Goal: Task Accomplishment & Management: Use online tool/utility

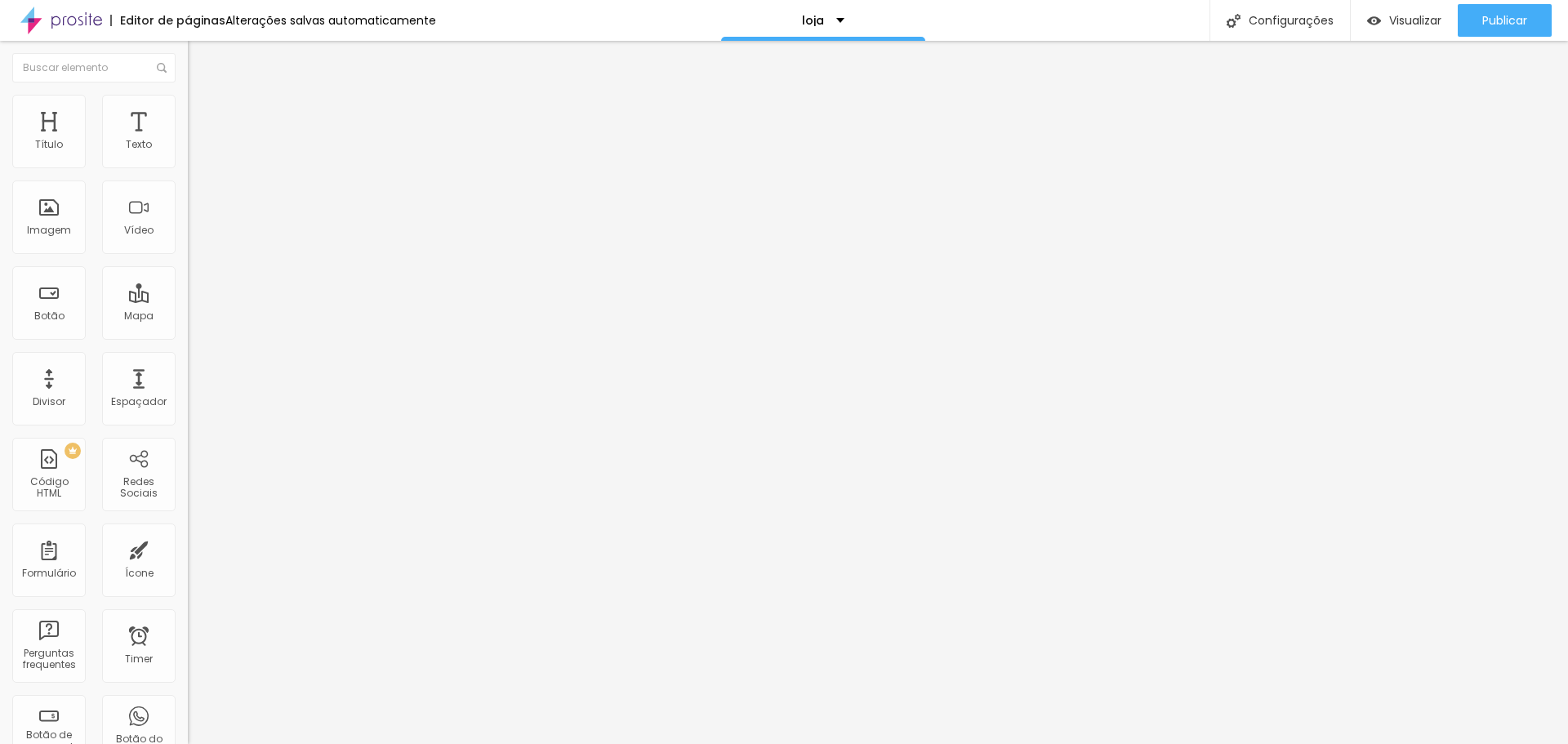
click at [202, 111] on span "Estilo" at bounding box center [215, 106] width 25 height 14
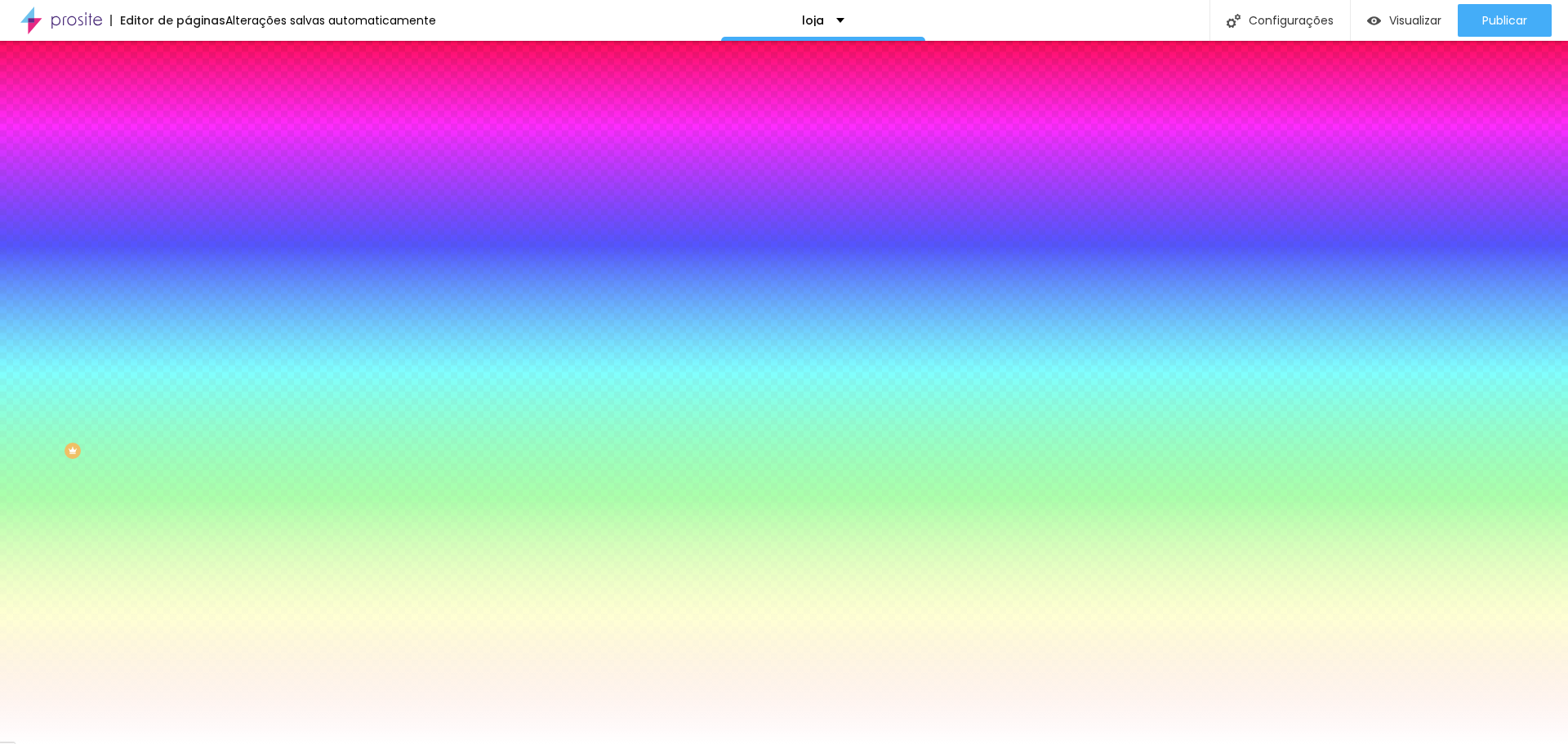
click at [188, 150] on span "Trocar imagem" at bounding box center [232, 143] width 89 height 14
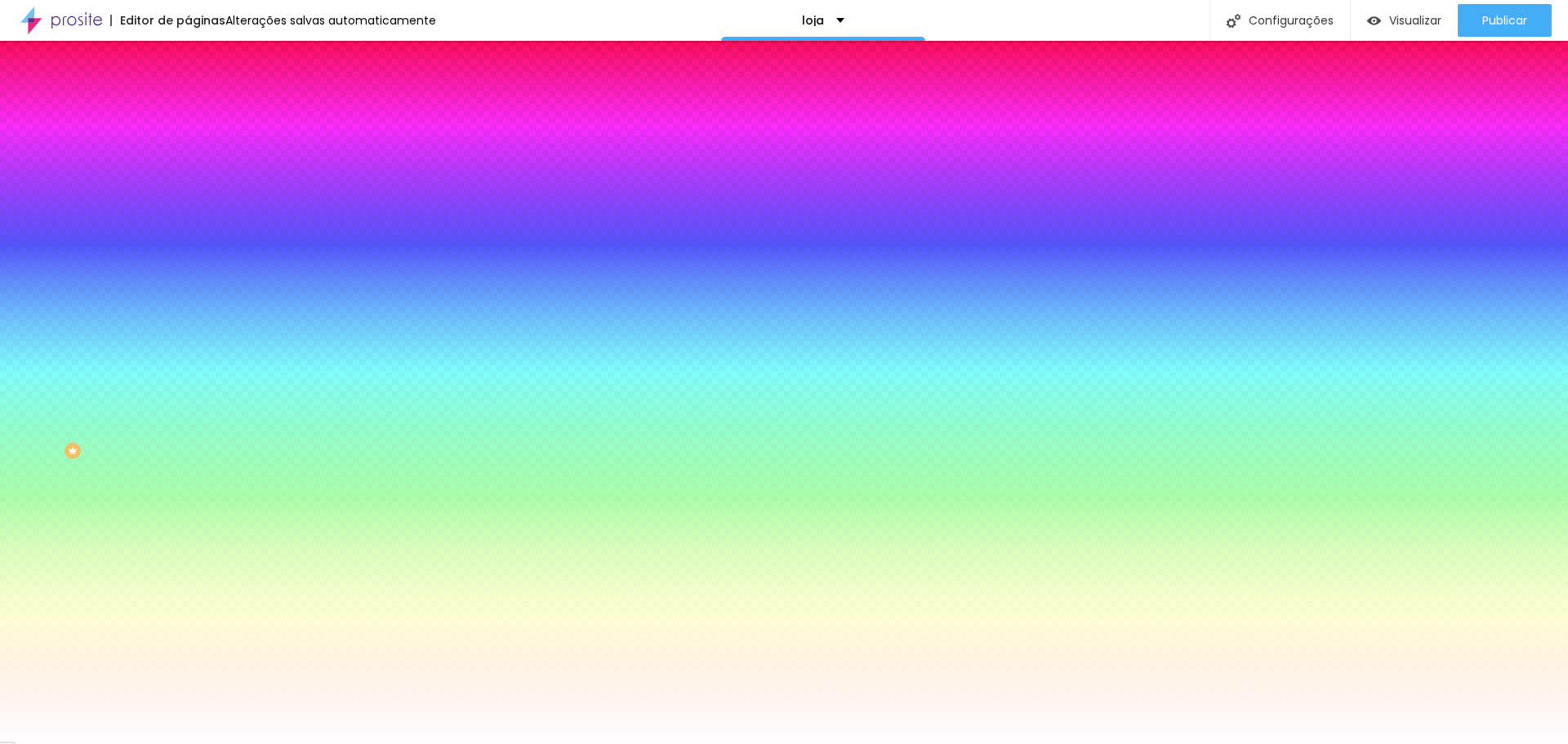
click at [188, 150] on span "Trocar imagem" at bounding box center [232, 143] width 89 height 14
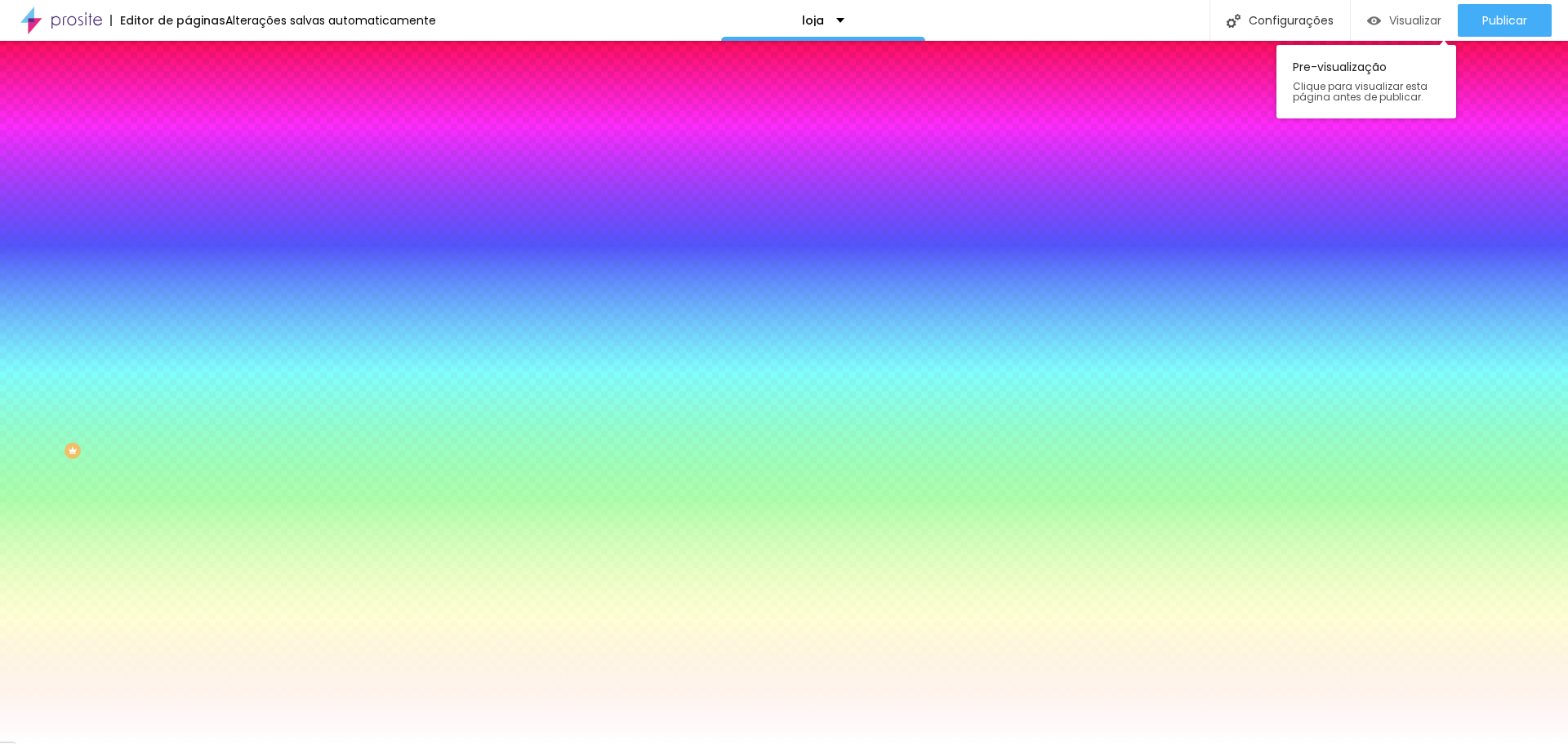
click at [1414, 36] on div "Visualizar" at bounding box center [1404, 20] width 74 height 33
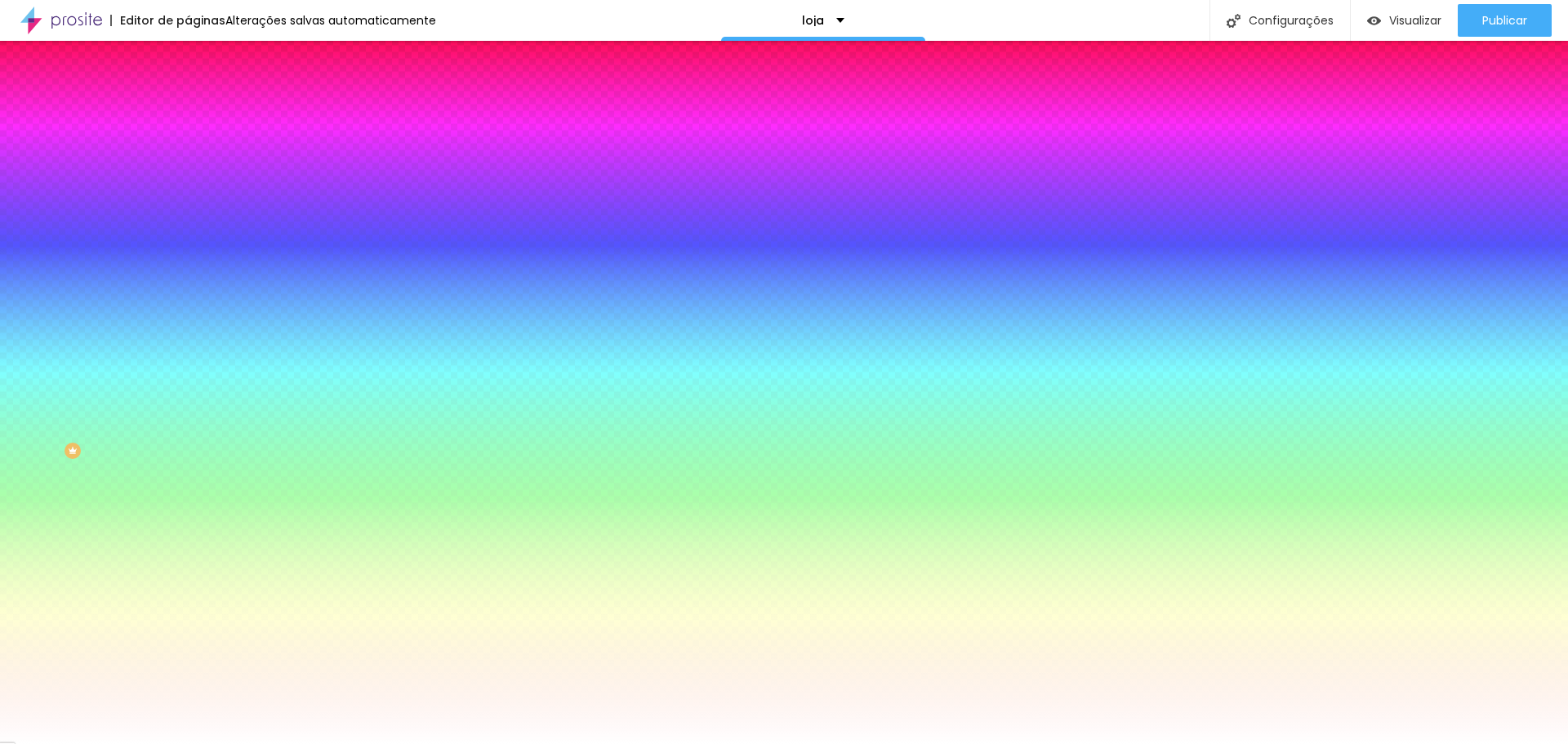
click at [188, 150] on span "Trocar imagem" at bounding box center [232, 143] width 89 height 14
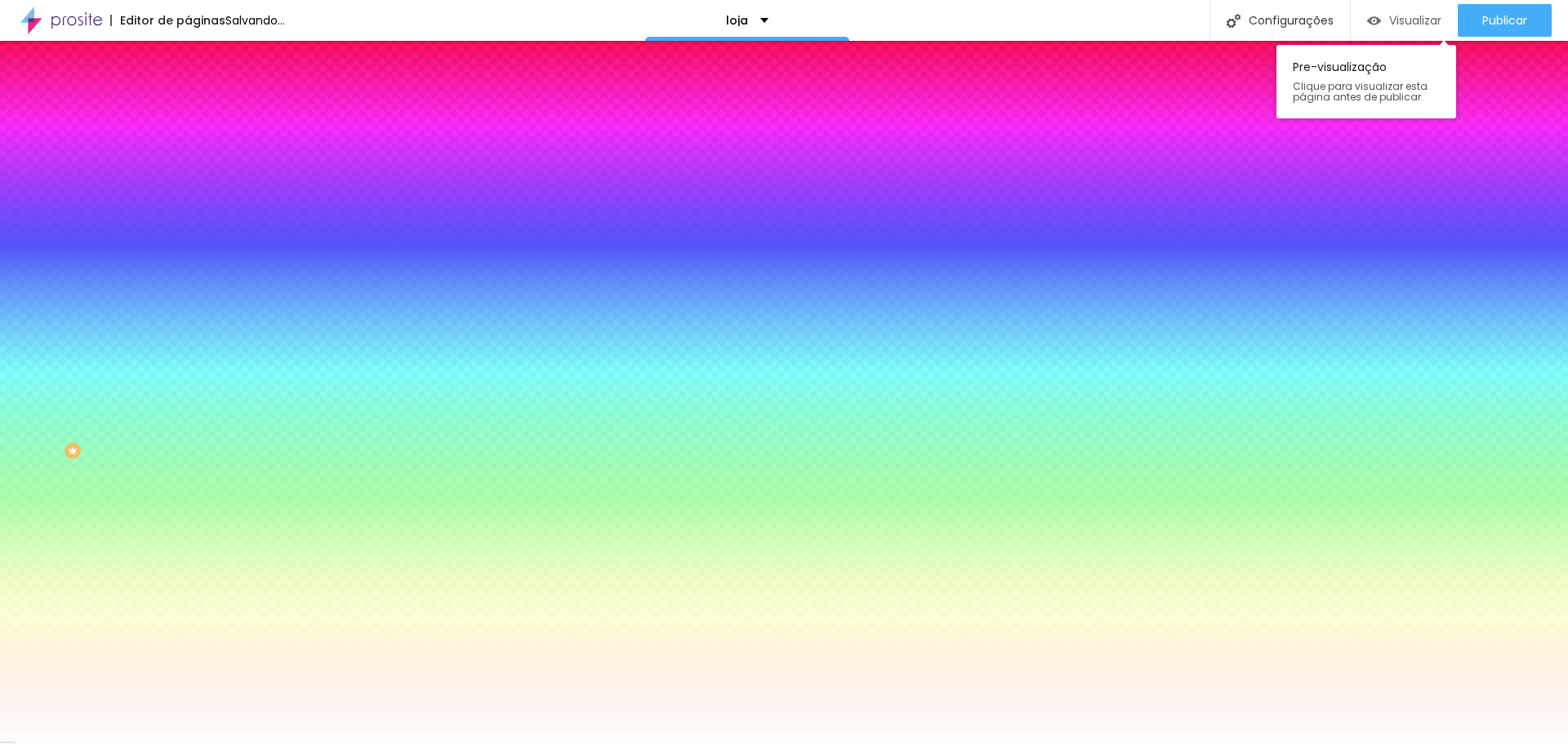
click at [1389, 19] on span "Visualizar" at bounding box center [1415, 19] width 53 height 13
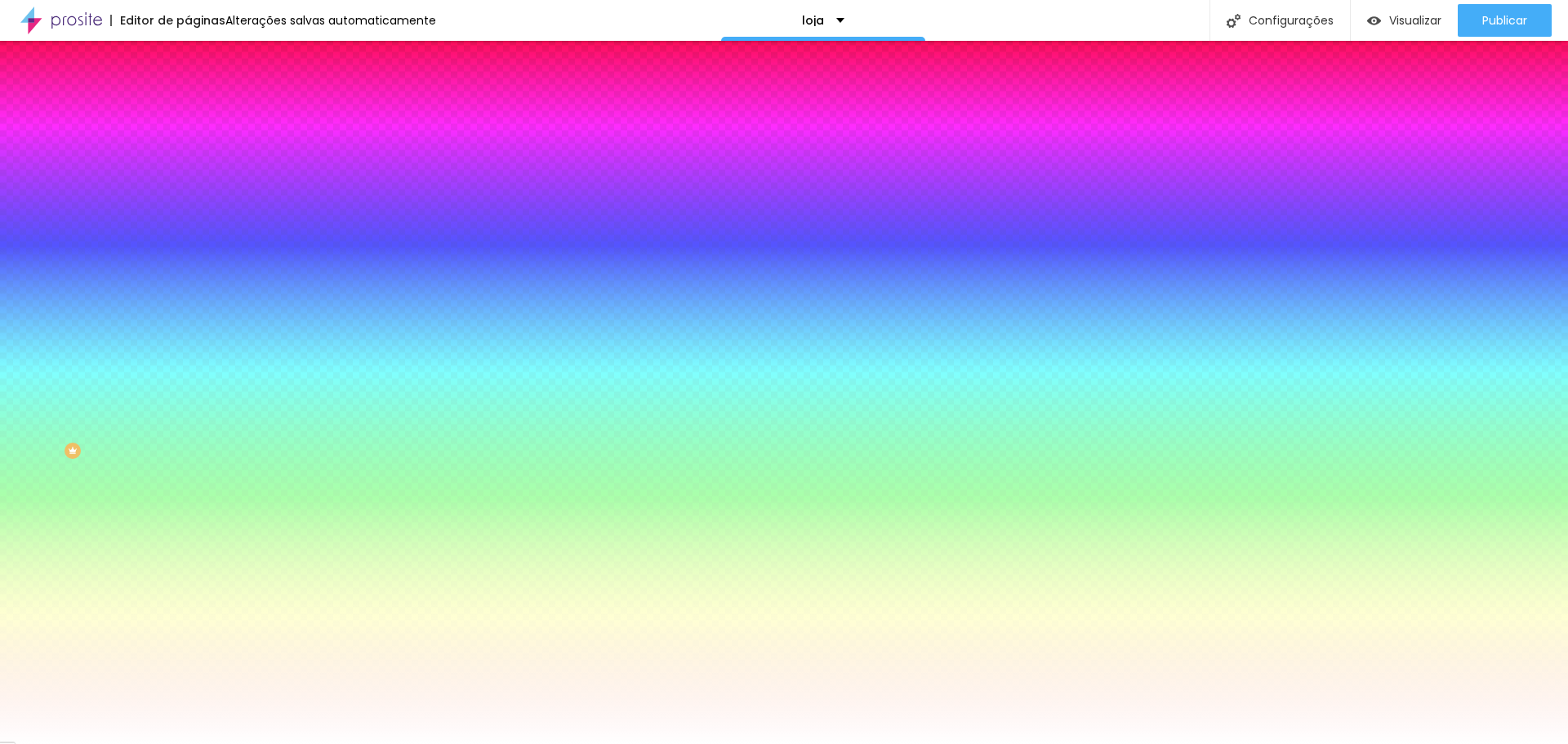
click at [188, 150] on span "Trocar imagem" at bounding box center [232, 143] width 89 height 14
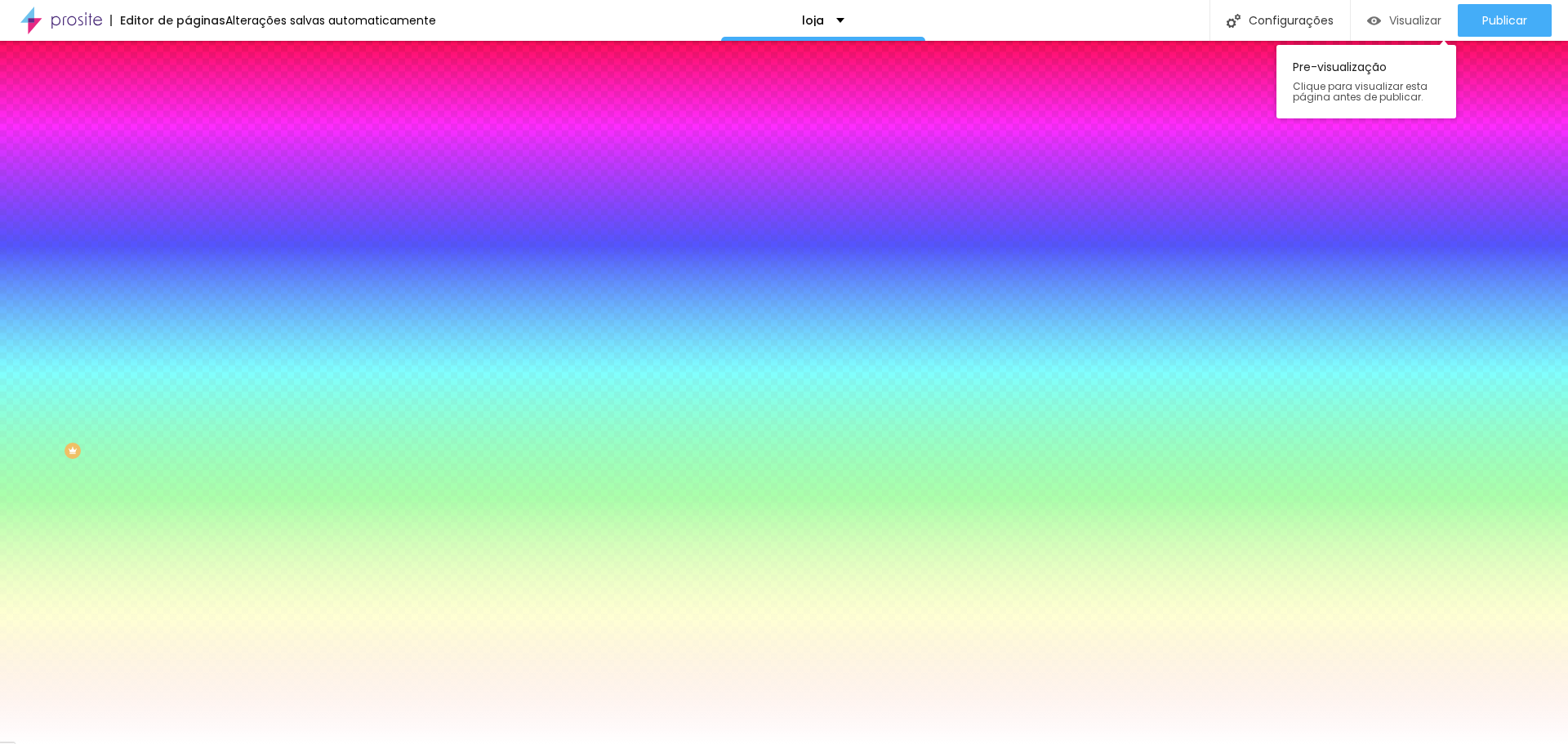
click at [1405, 32] on div "Visualizar" at bounding box center [1404, 20] width 74 height 33
click at [1396, 21] on span "Visualizar" at bounding box center [1415, 19] width 53 height 13
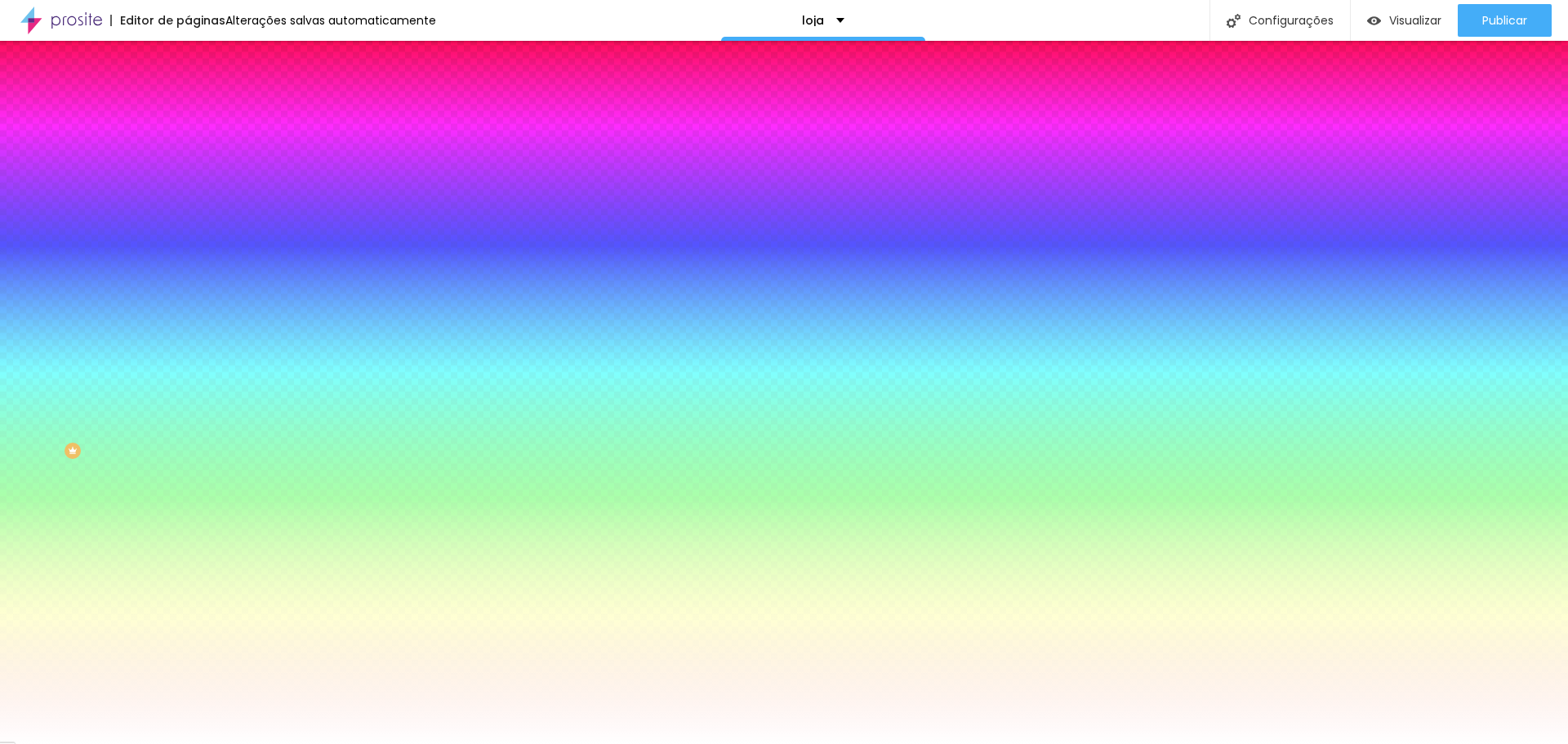
click at [188, 150] on span "Trocar imagem" at bounding box center [232, 143] width 89 height 14
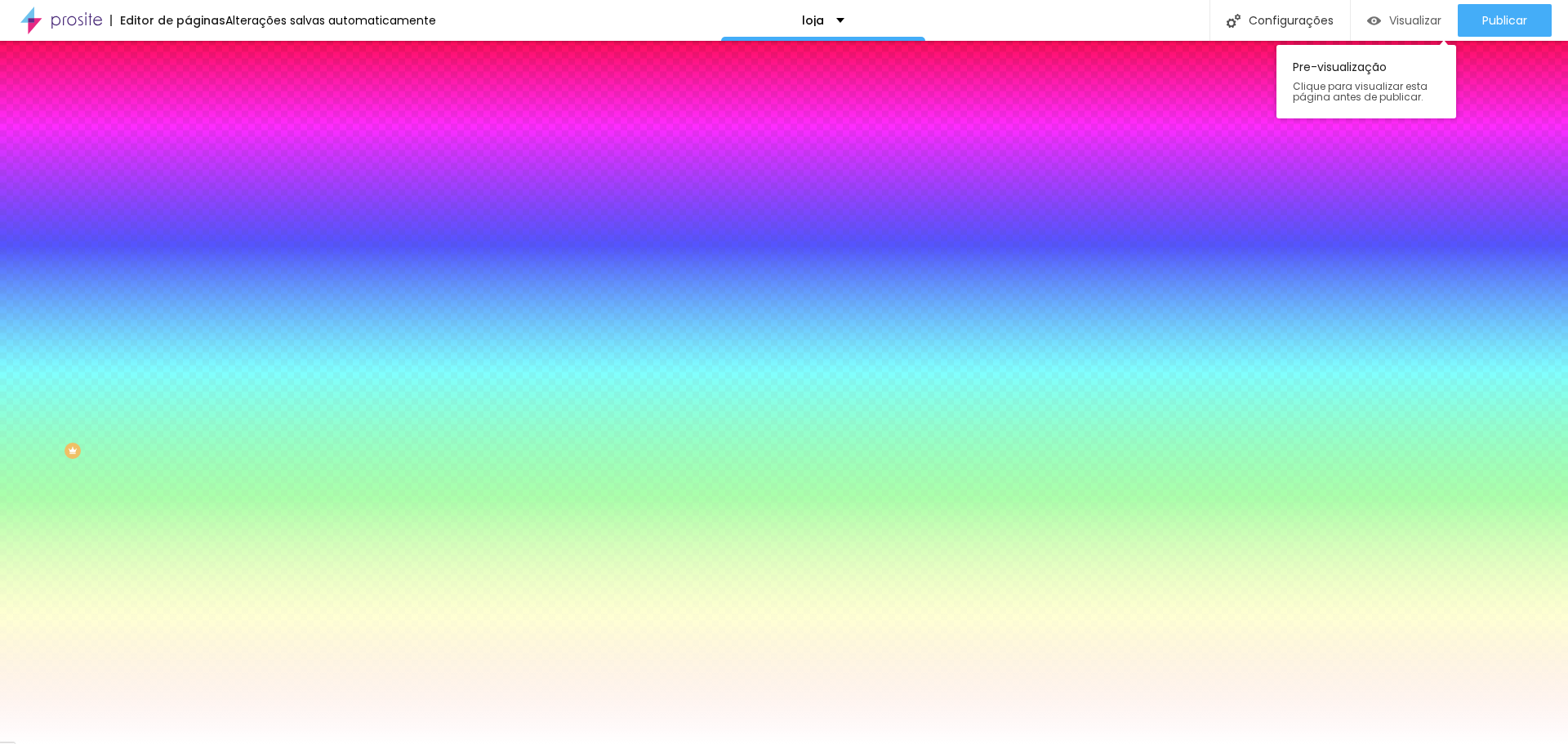
click at [1386, 32] on div "Visualizar" at bounding box center [1404, 20] width 74 height 33
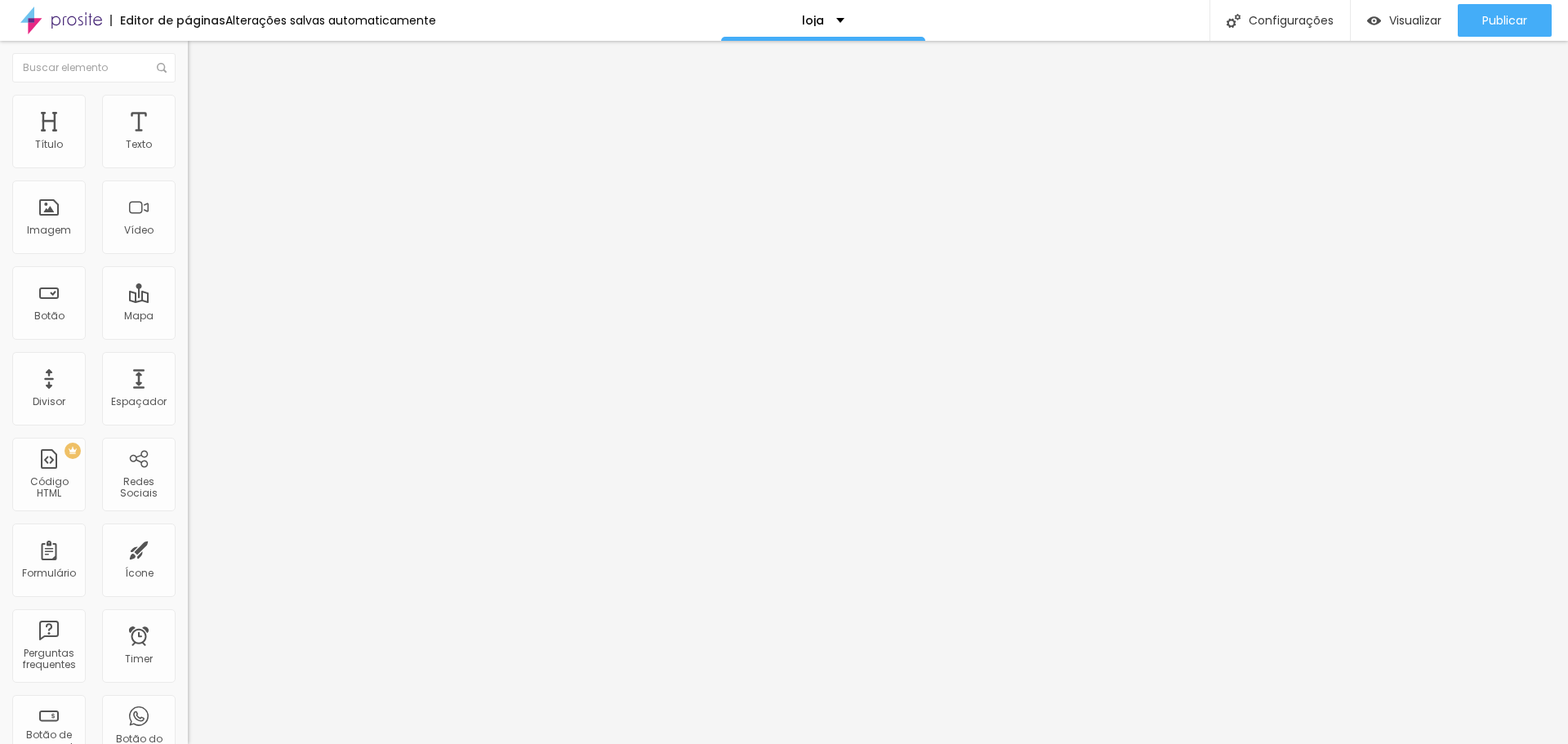
click at [188, 140] on span "Trocar imagem" at bounding box center [232, 133] width 89 height 14
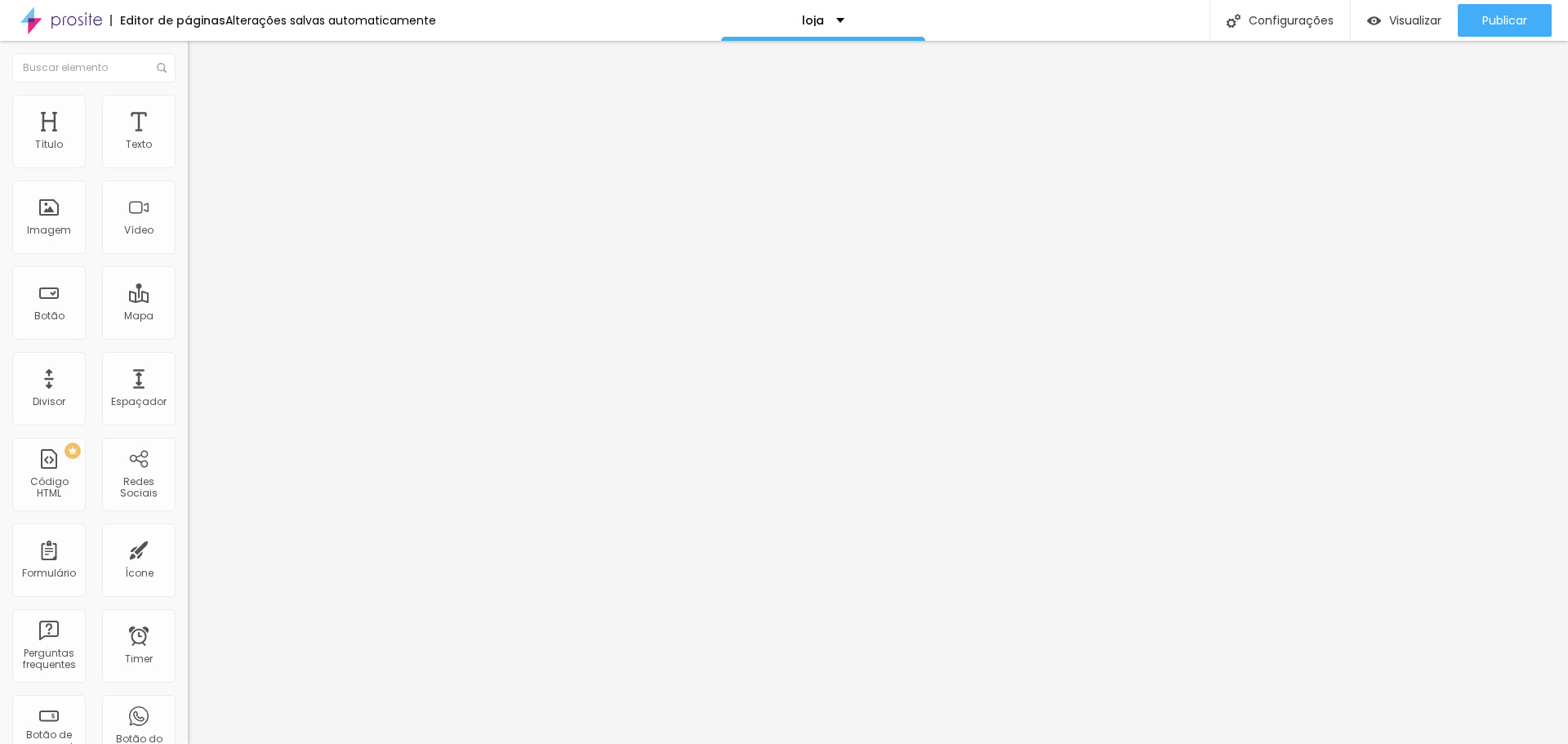
click at [188, 140] on span "Trocar imagem" at bounding box center [232, 133] width 89 height 14
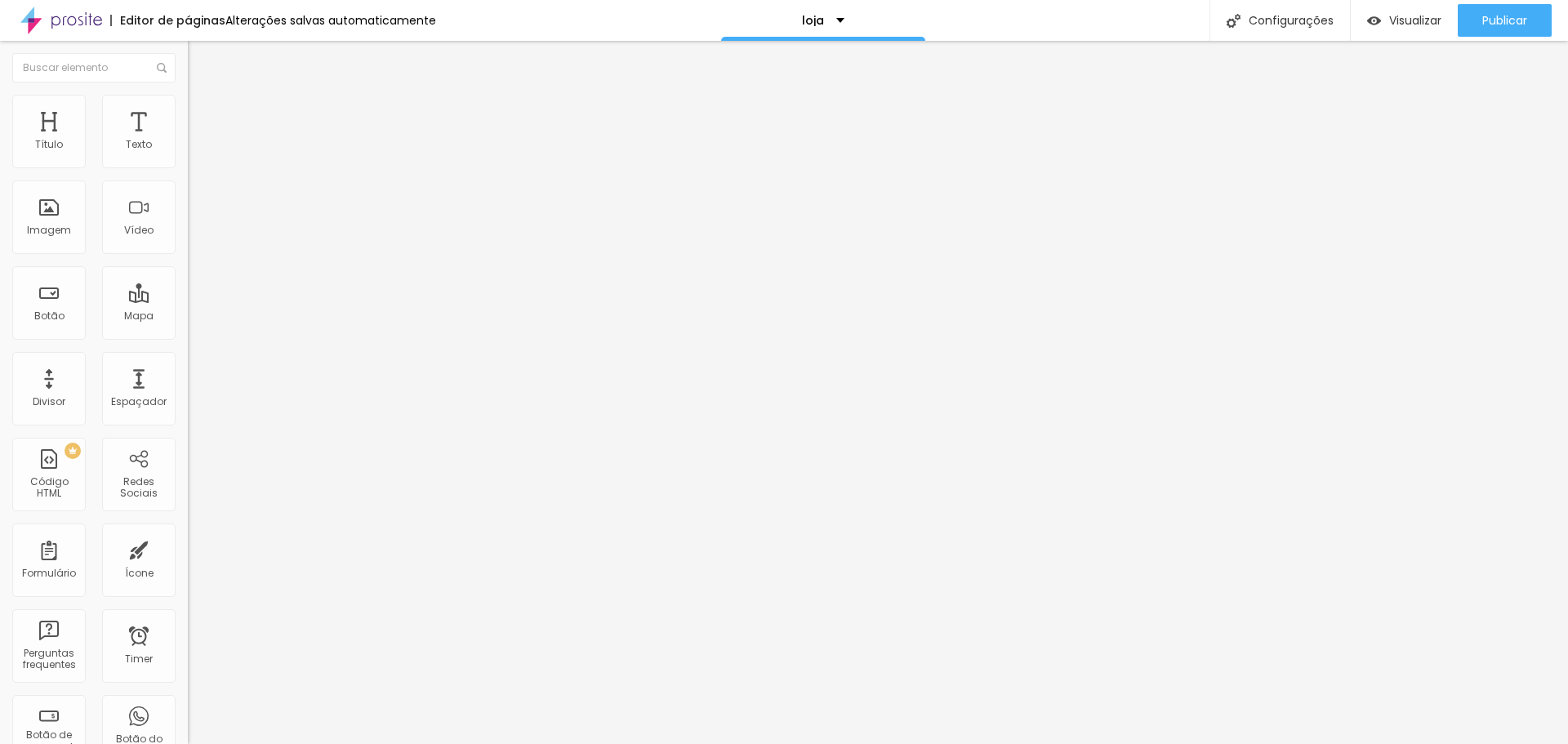
click at [188, 140] on span "Trocar imagem" at bounding box center [232, 133] width 89 height 14
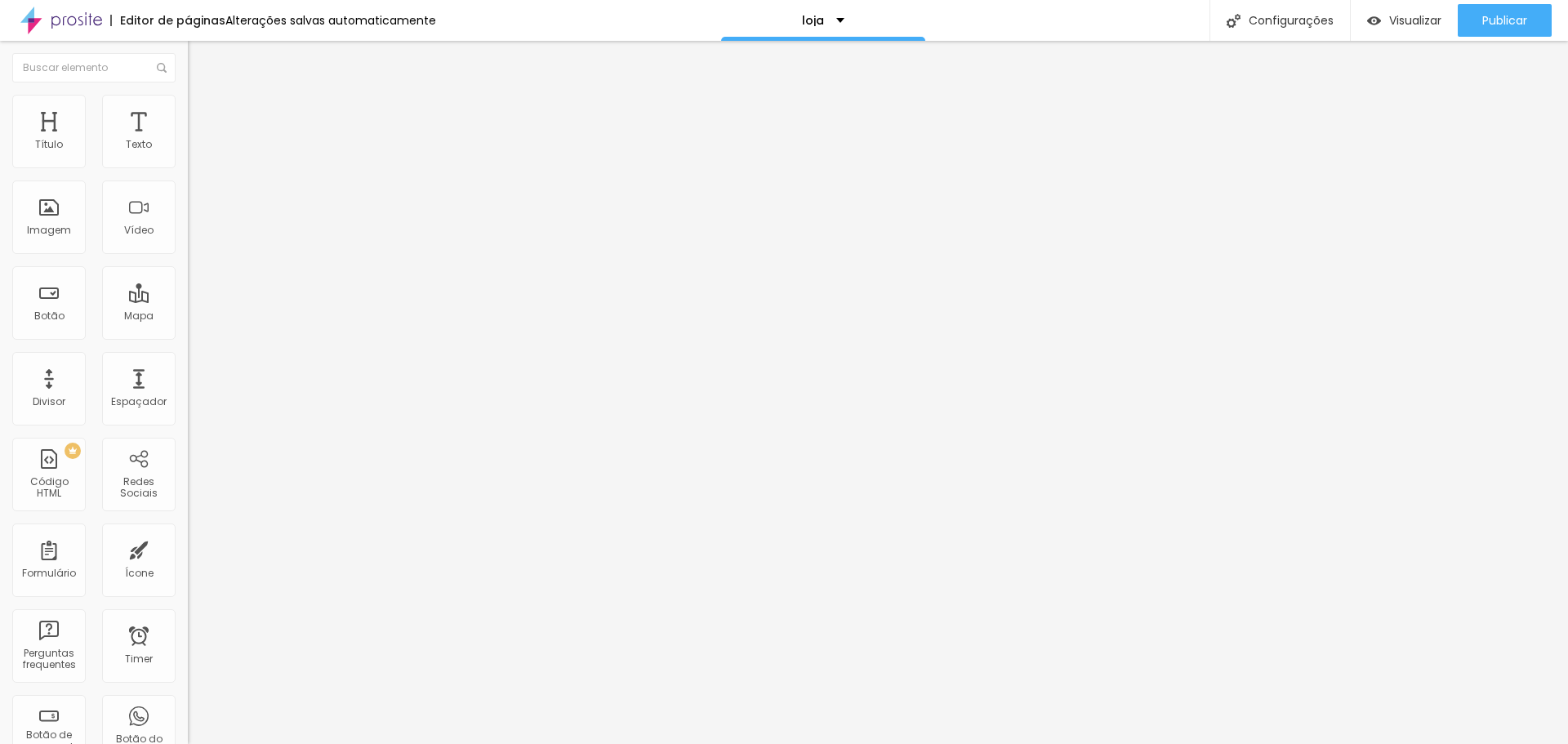
click at [188, 140] on span "Trocar imagem" at bounding box center [232, 133] width 89 height 14
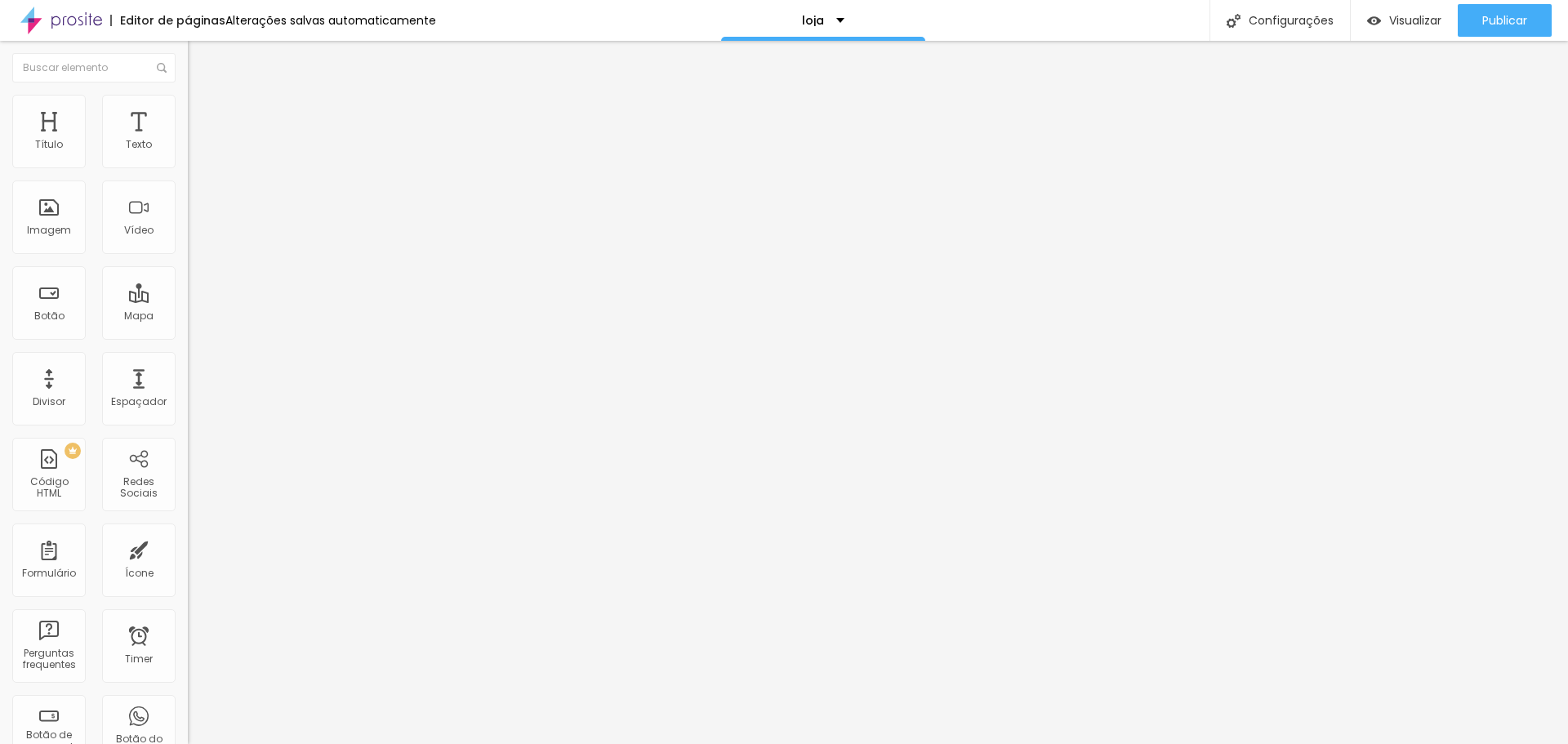
click at [188, 140] on span "Trocar imagem" at bounding box center [232, 133] width 89 height 14
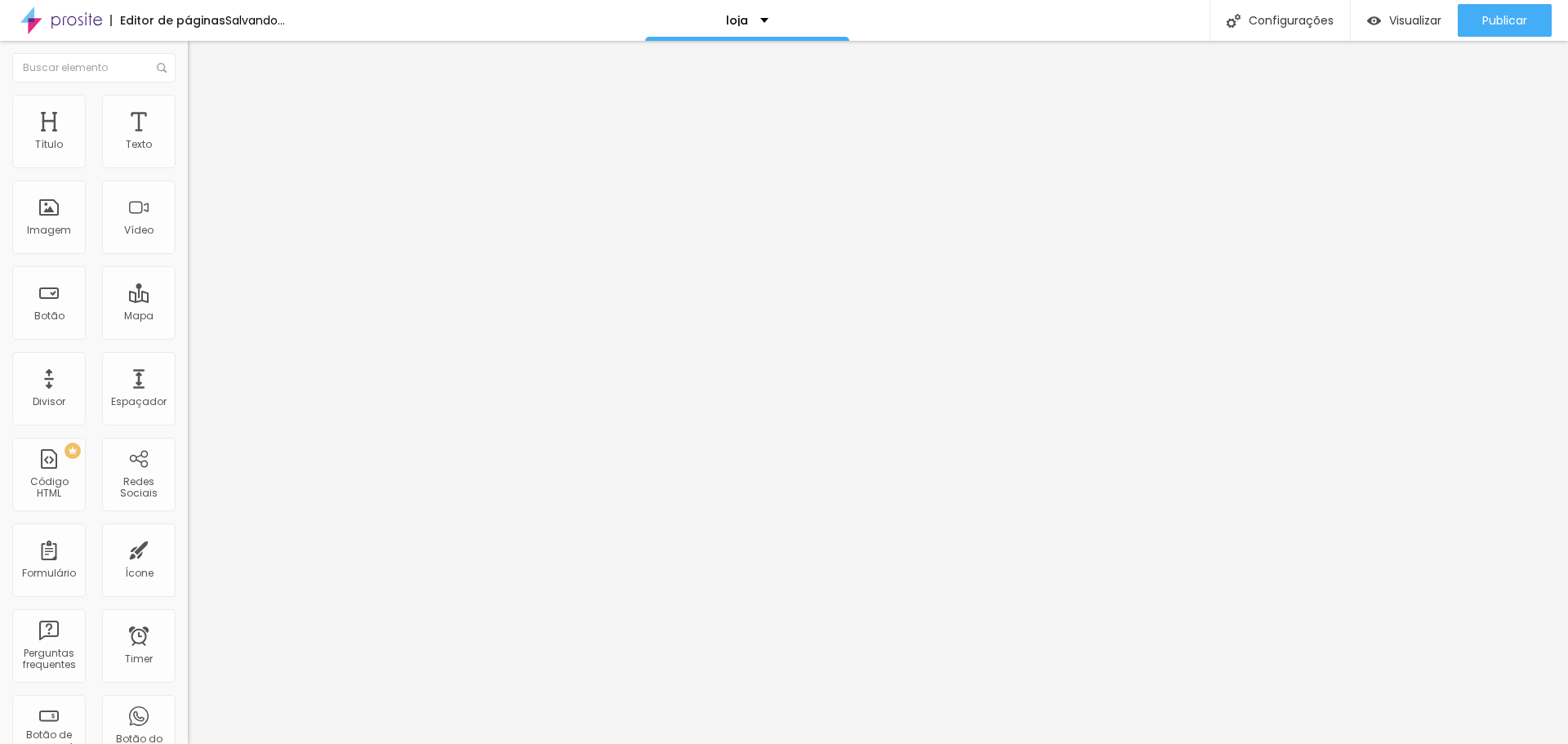
click at [188, 140] on span "Trocar imagem" at bounding box center [232, 133] width 89 height 14
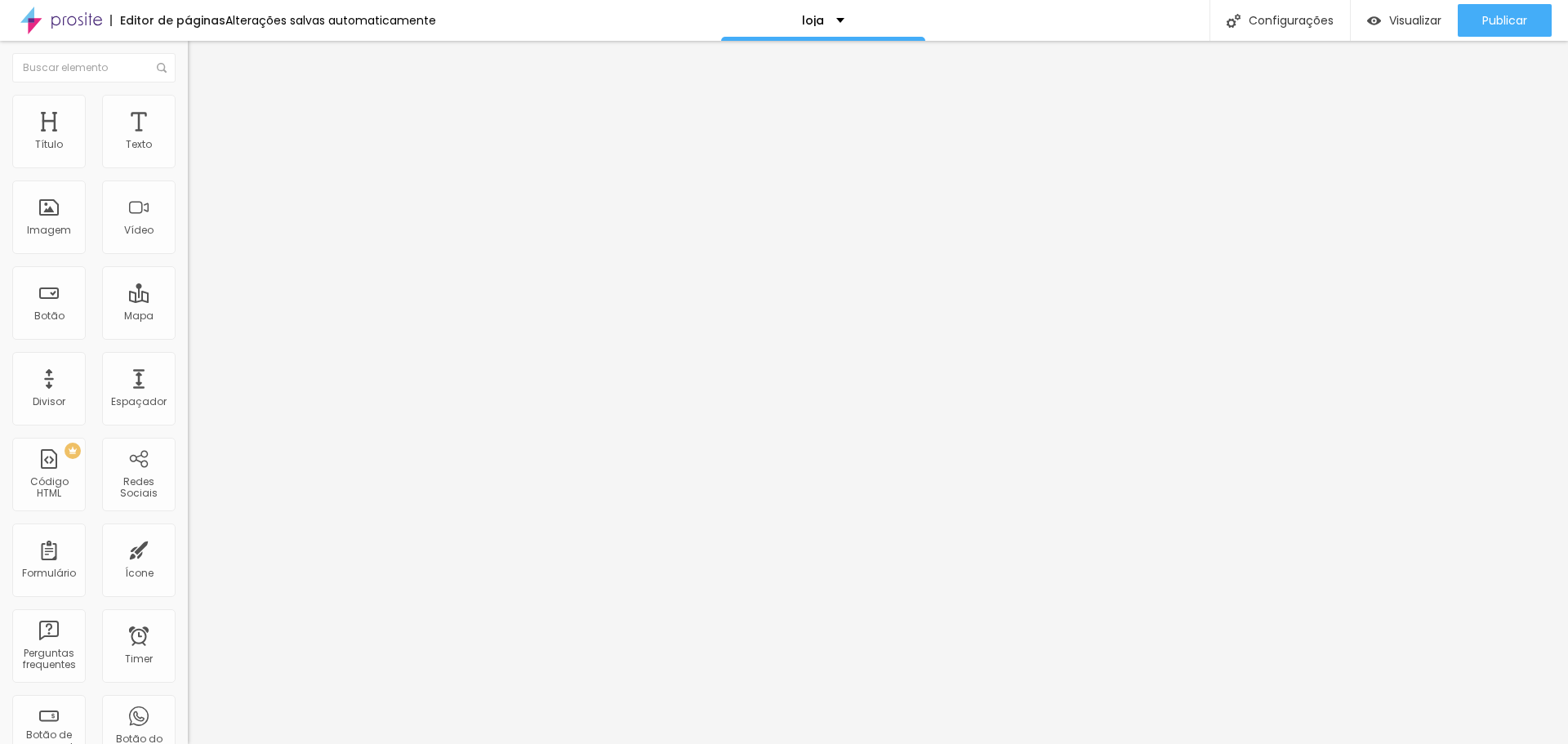
click at [202, 110] on span "Estilo" at bounding box center [215, 106] width 25 height 14
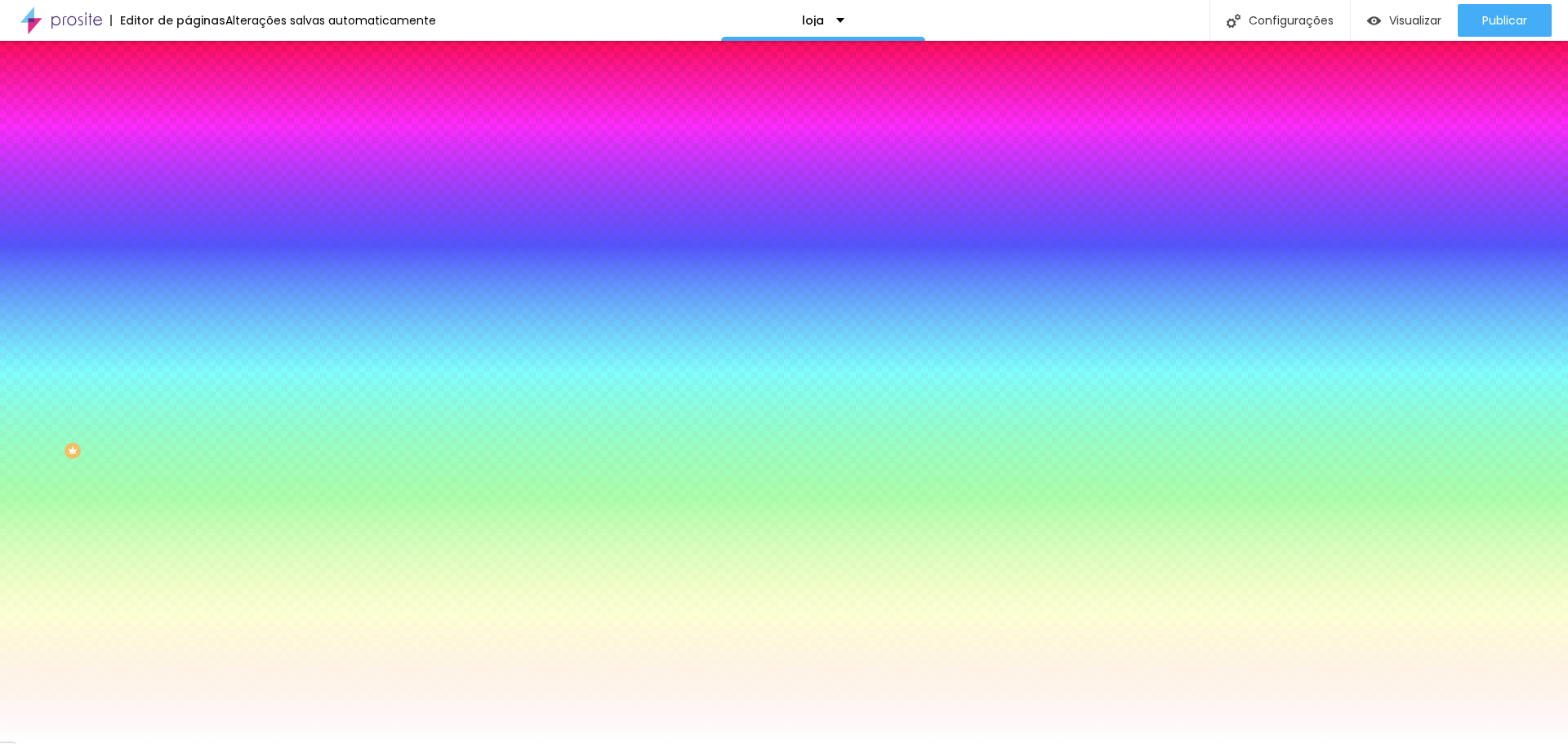
click at [188, 150] on span "Trocar imagem" at bounding box center [232, 143] width 89 height 14
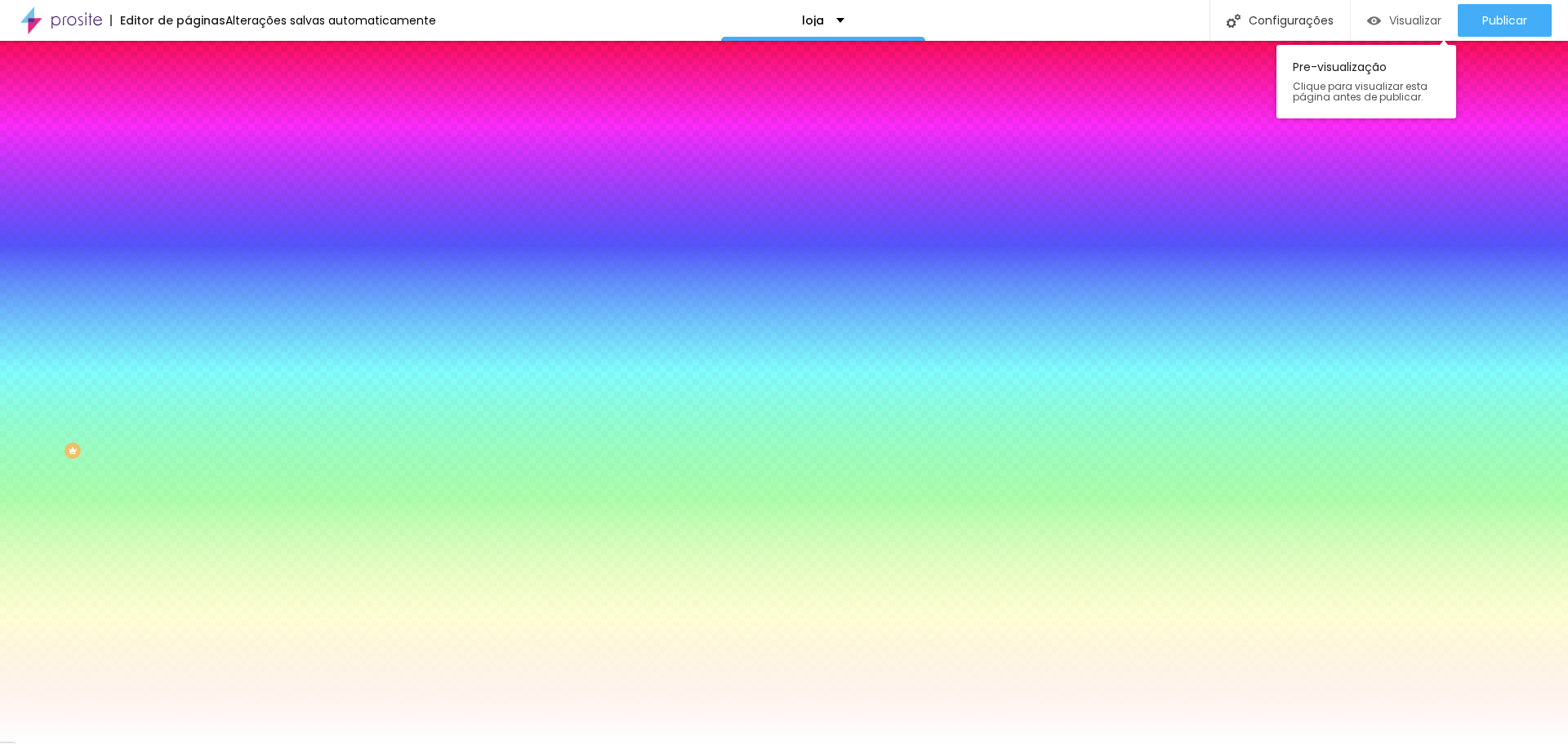
click at [1389, 14] on span "Visualizar" at bounding box center [1415, 19] width 53 height 13
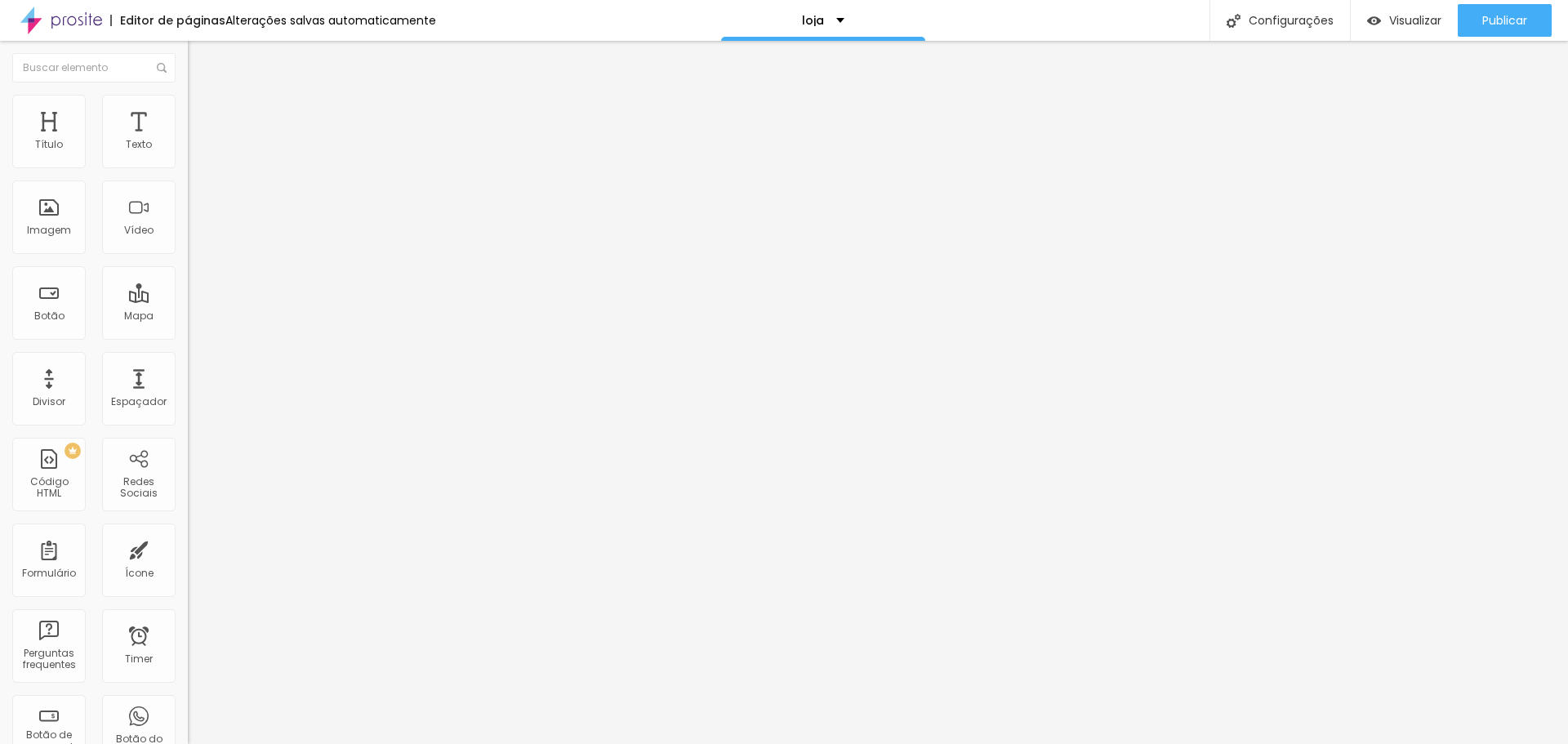
click at [188, 140] on span "Trocar imagem" at bounding box center [232, 133] width 89 height 14
click at [1394, 23] on span "Visualizar" at bounding box center [1415, 19] width 53 height 13
